Goal: Communication & Community: Answer question/provide support

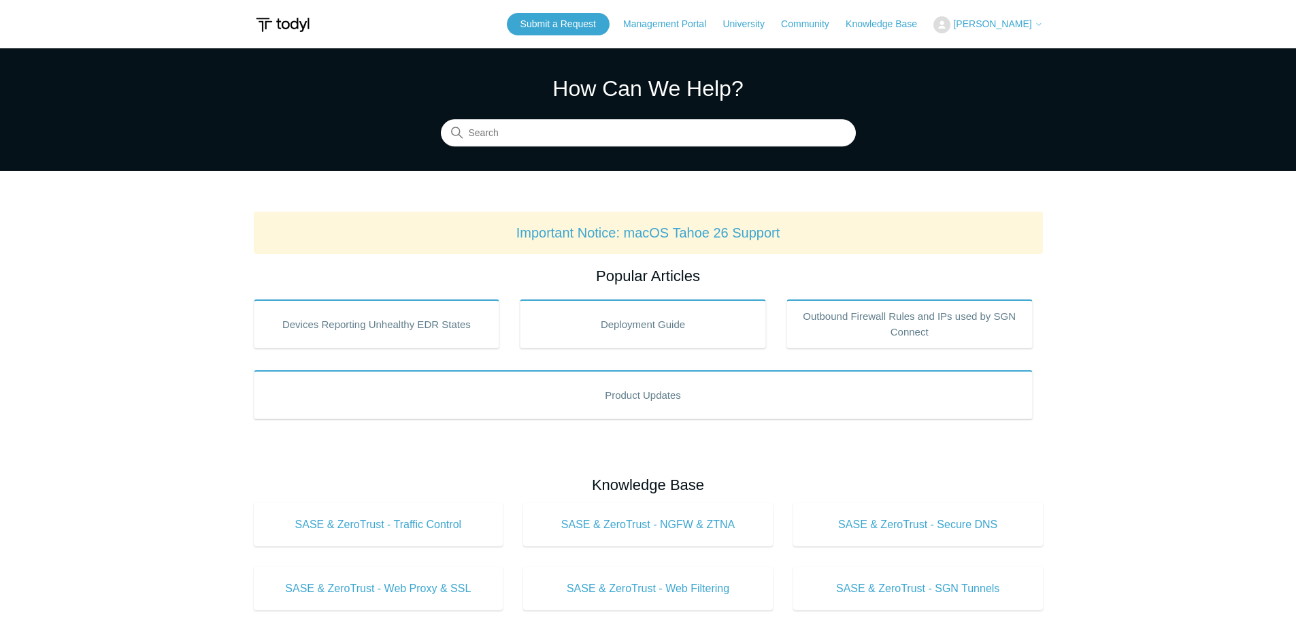
click at [1017, 18] on button "[PERSON_NAME]" at bounding box center [988, 24] width 109 height 17
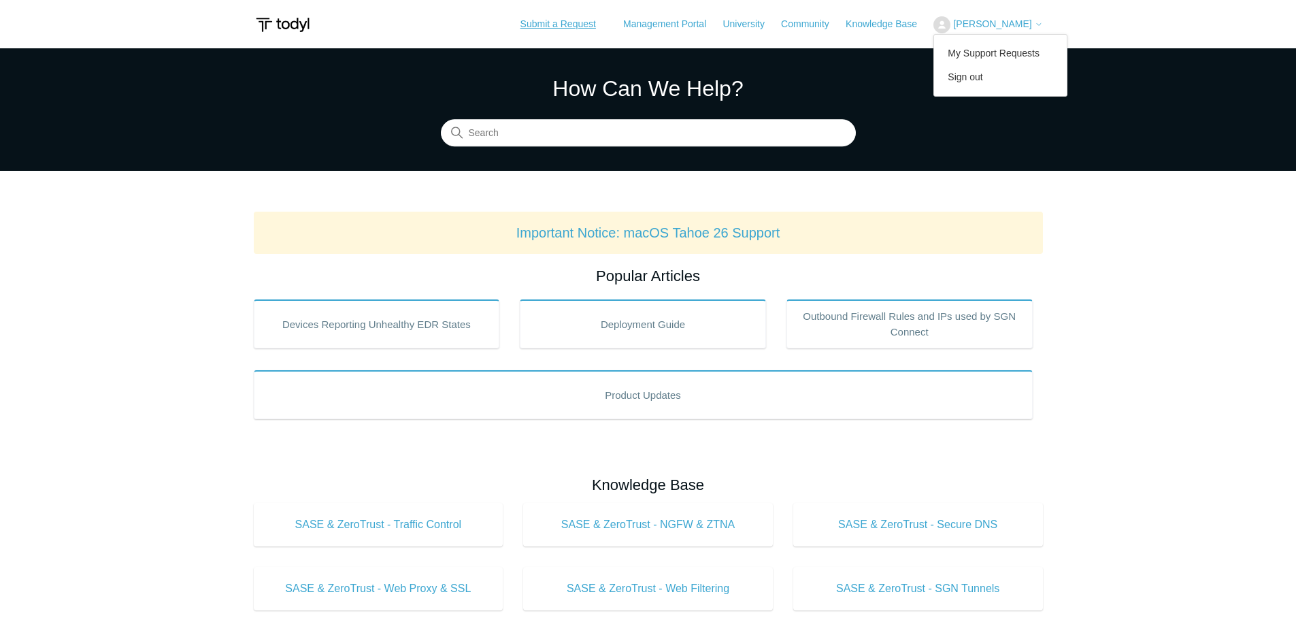
drag, startPoint x: 593, startPoint y: 25, endPoint x: 612, endPoint y: 56, distance: 37.0
click at [592, 25] on link "Submit a Request" at bounding box center [558, 24] width 103 height 22
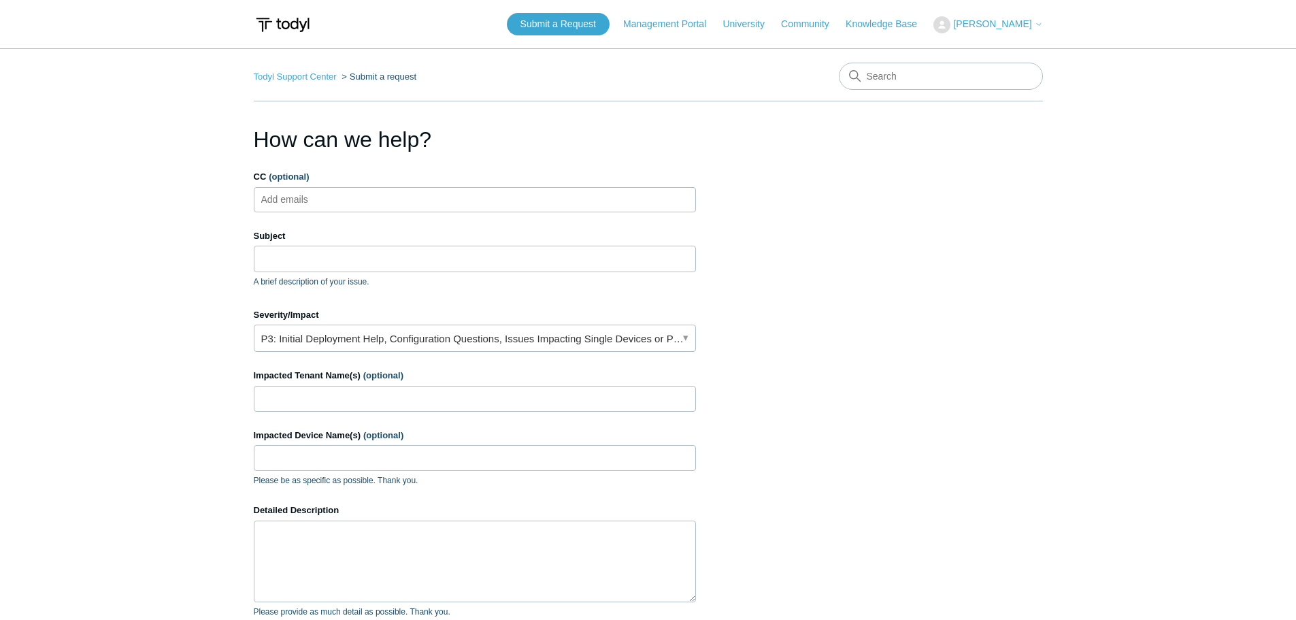
scroll to position [225, 0]
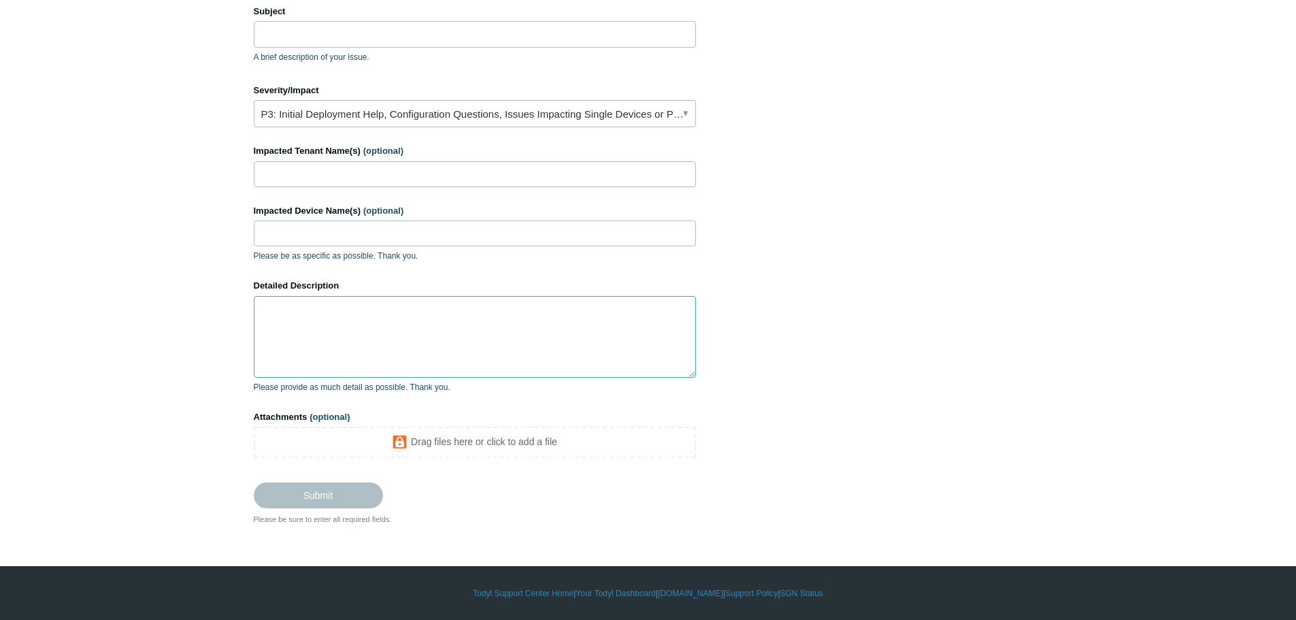
click at [324, 328] on textarea "Detailed Description" at bounding box center [475, 337] width 442 height 82
paste textarea "Partner: FibreFly IT Customer: Brick Kiln Composites Limited User: robn@fibrefl…"
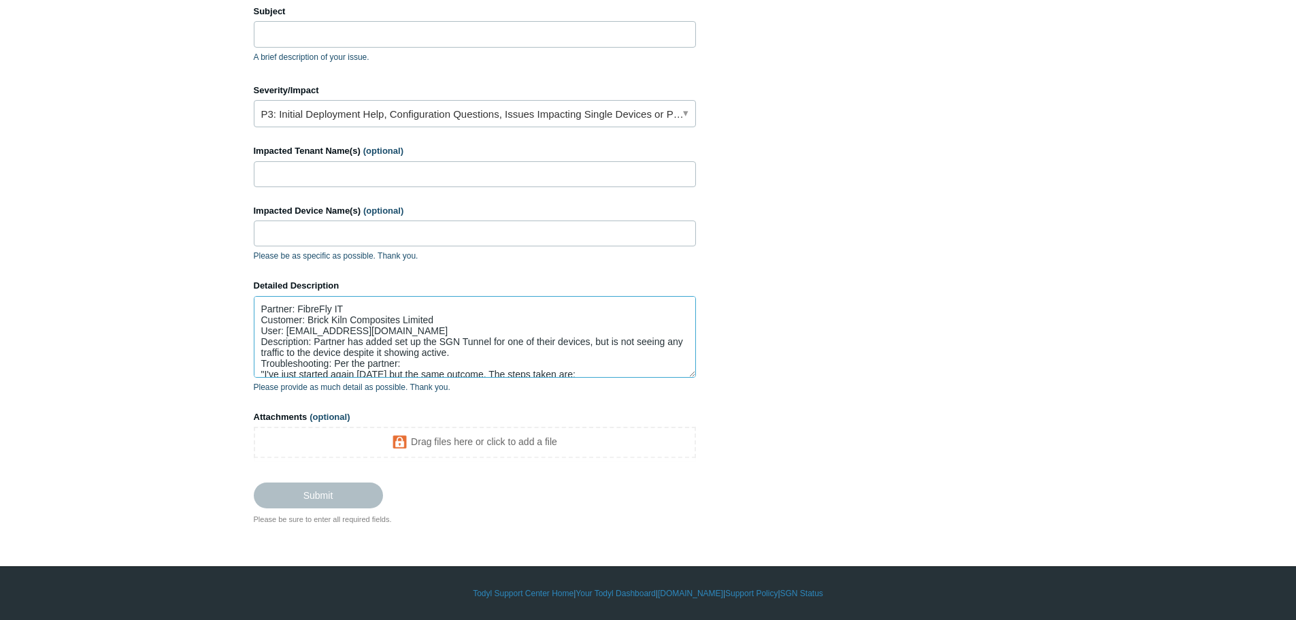
scroll to position [20, 0]
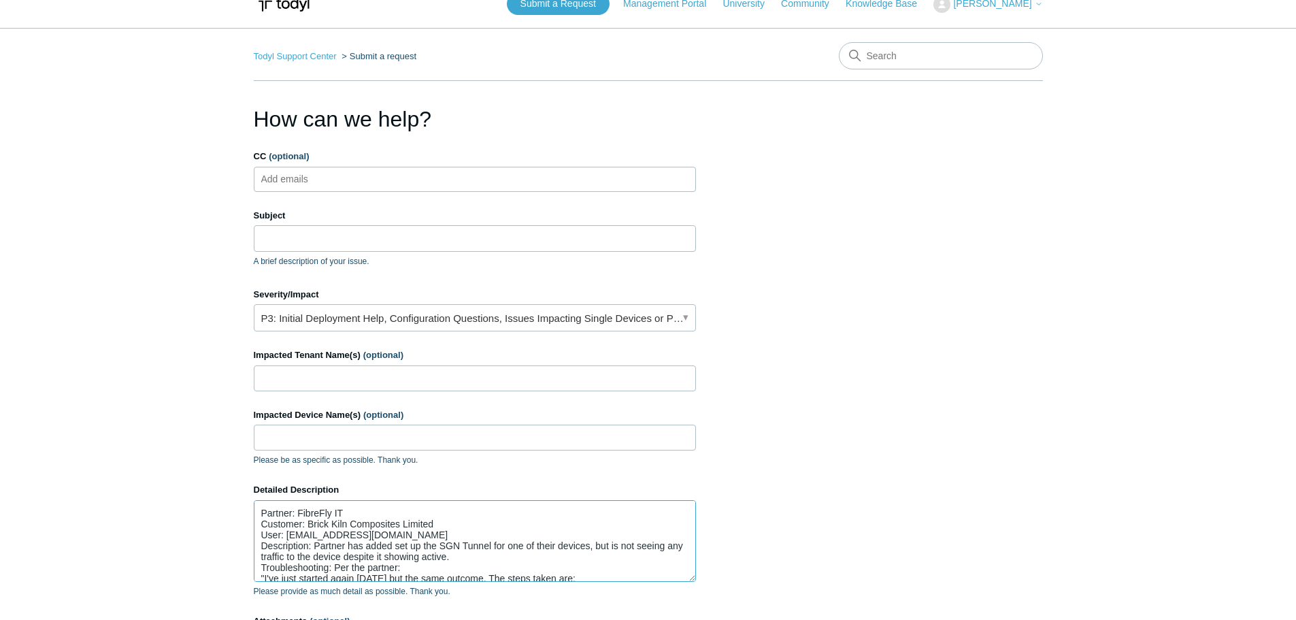
type textarea "Partner: FibreFly IT Customer: Brick Kiln Composites Limited User: robn@fibrefl…"
click at [300, 240] on input "Subject" at bounding box center [475, 238] width 442 height 26
paste input "PAX19630233"
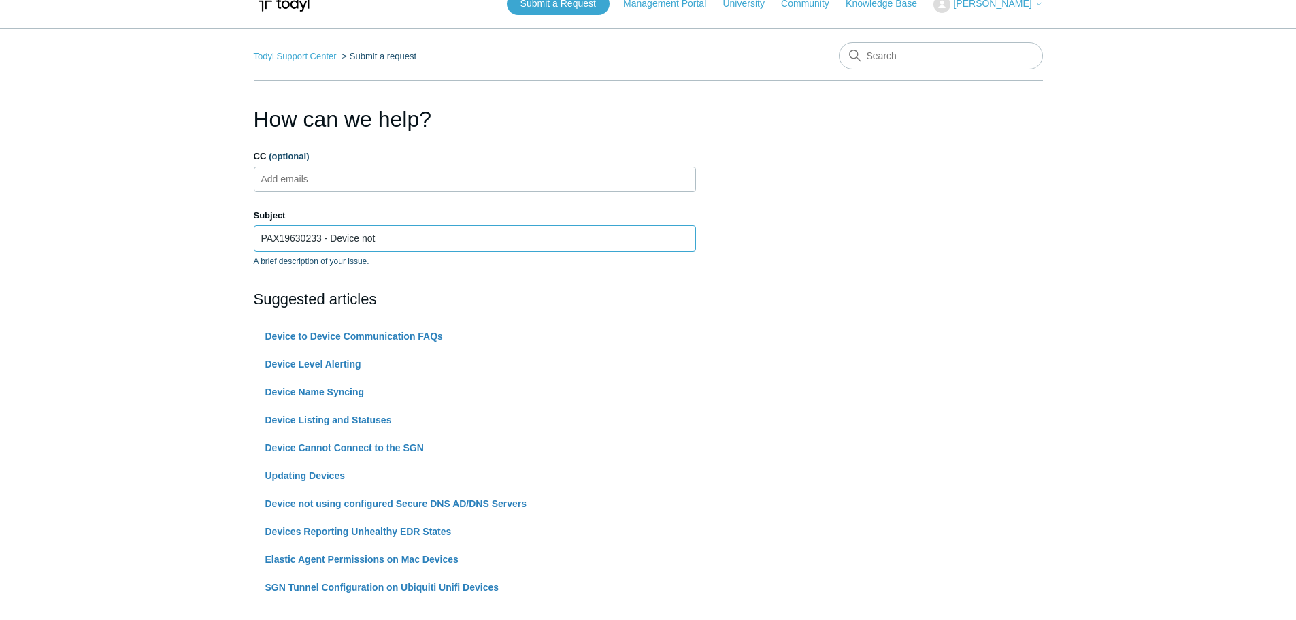
drag, startPoint x: 382, startPoint y: 238, endPoint x: 339, endPoint y: 235, distance: 43.0
click at [329, 239] on input "PAX19630233 - Device not" at bounding box center [475, 238] width 442 height 26
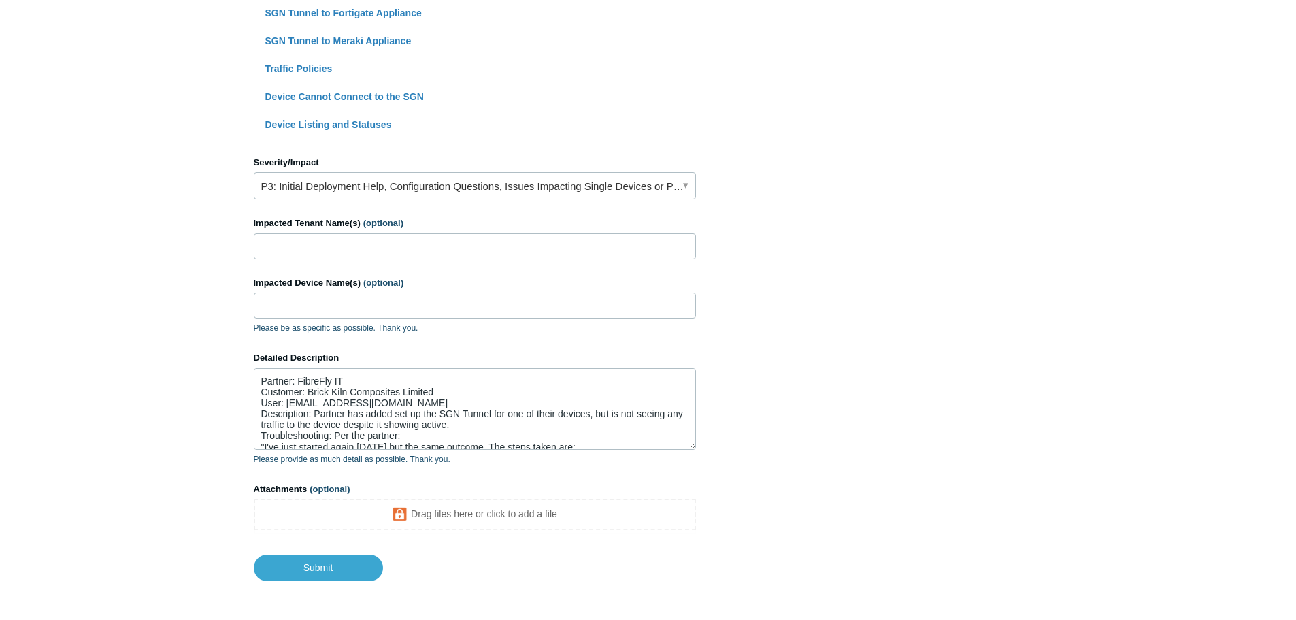
scroll to position [539, 0]
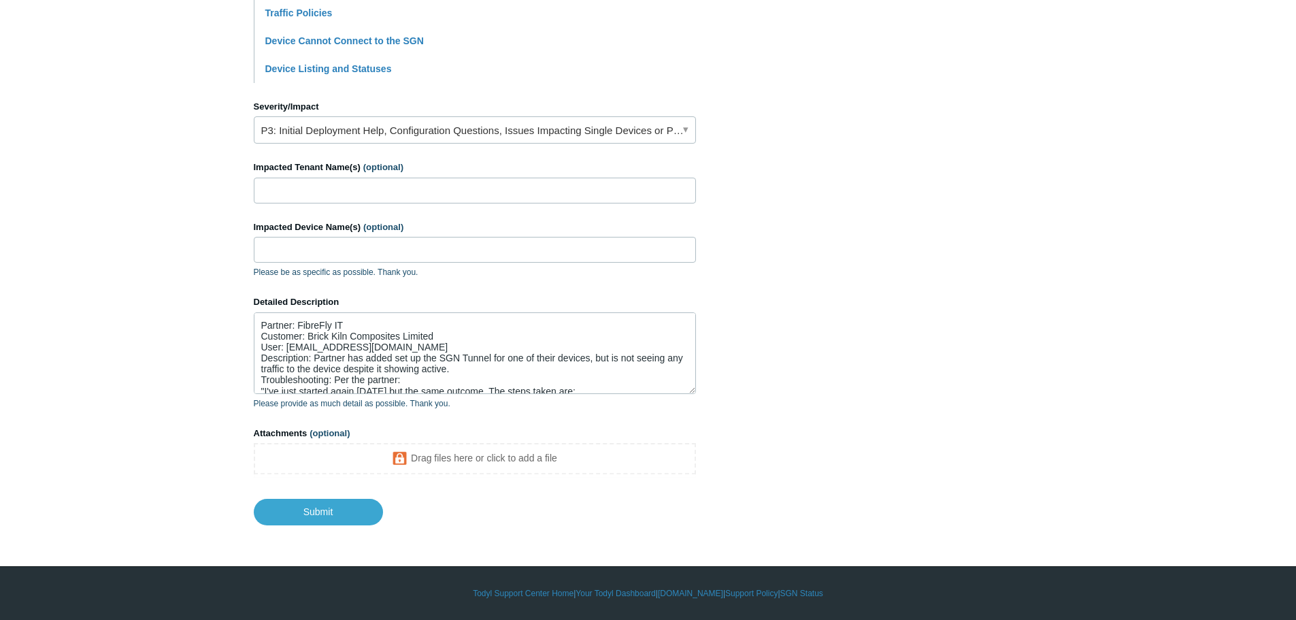
type input "PAX19630233 - No Traffic to device with SGN Tunnel set up"
drag, startPoint x: 434, startPoint y: 335, endPoint x: 308, endPoint y: 333, distance: 126.6
click at [308, 333] on textarea "Partner: FibreFly IT Customer: Brick Kiln Composites Limited User: robn@fibrefl…" at bounding box center [475, 353] width 442 height 82
click at [313, 184] on input "Impacted Tenant Name(s) (optional)" at bounding box center [475, 191] width 442 height 26
paste input "Brick Kiln Composites Limited"
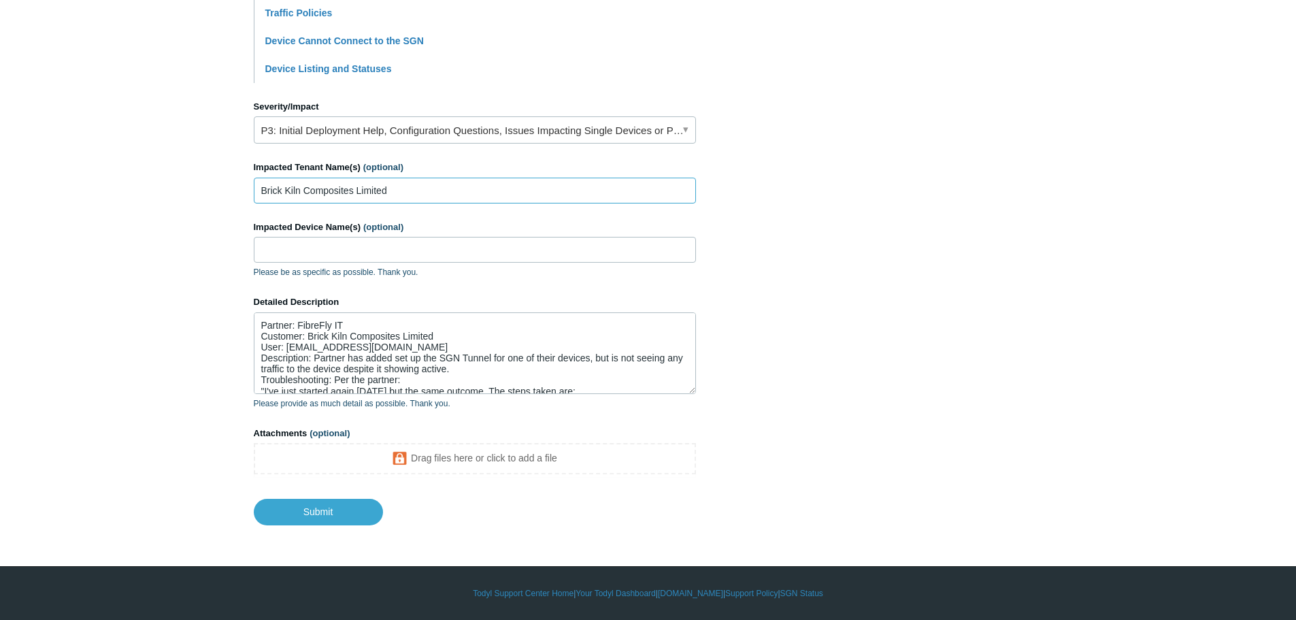
type input "Brick Kiln Composites Limited"
click at [206, 247] on main "Todyl Support Center Submit a request How can we help? CC (optional) Add emails…" at bounding box center [648, 17] width 1296 height 1016
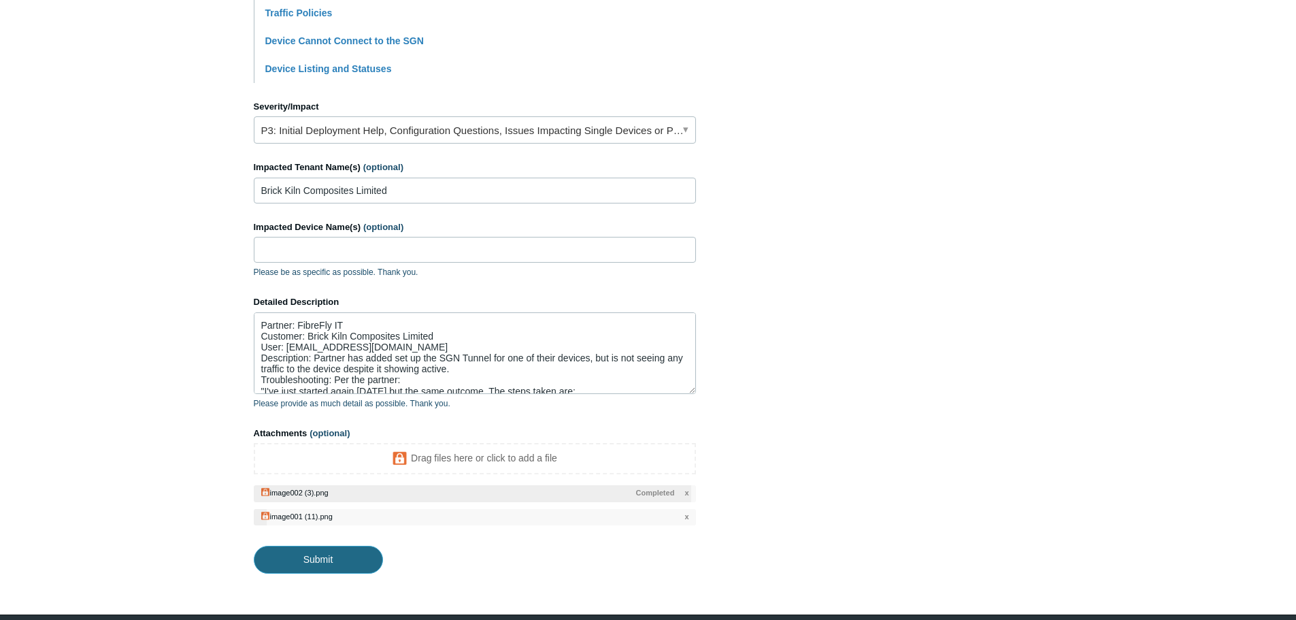
click at [316, 559] on input "Submit" at bounding box center [318, 559] width 129 height 27
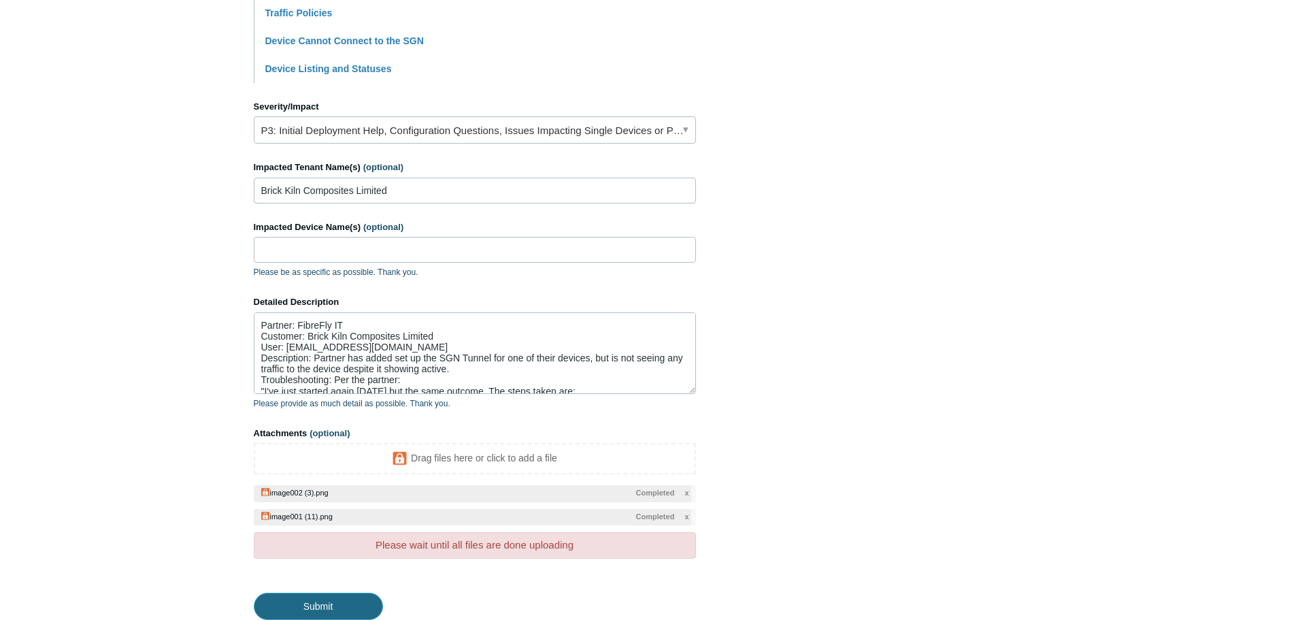
click at [332, 601] on input "Submit" at bounding box center [318, 606] width 129 height 27
type textarea "Partner: FibreFly IT Customer: Brick Kiln Composites Limited User: robn@fibrefl…"
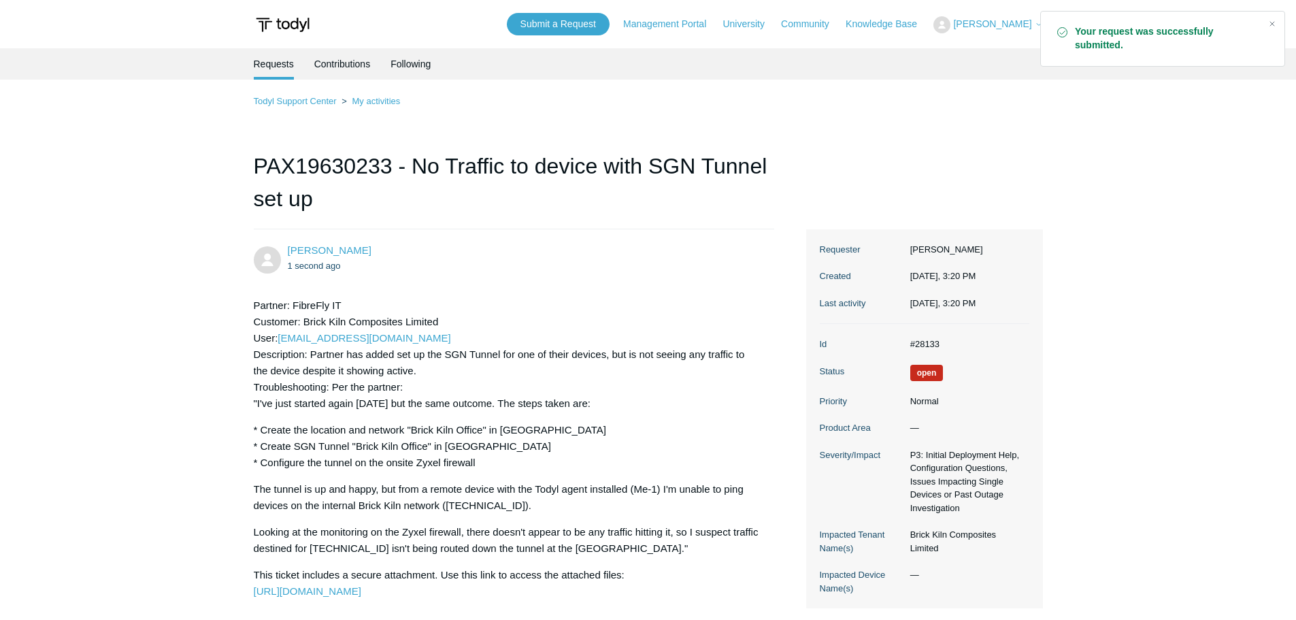
click at [929, 342] on dd "#28133" at bounding box center [967, 345] width 126 height 14
copy dd "28133"
